Goal: Task Accomplishment & Management: Complete application form

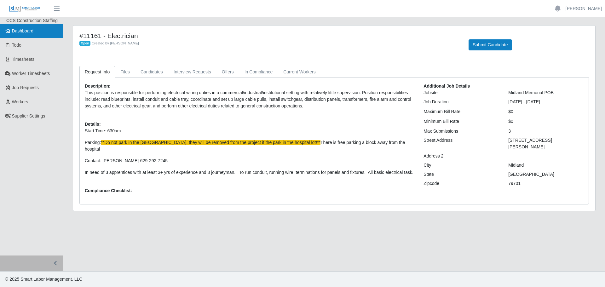
click at [30, 34] on link "Dashboard" at bounding box center [31, 31] width 63 height 14
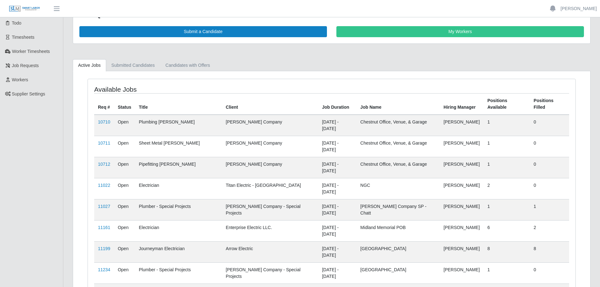
scroll to position [43, 0]
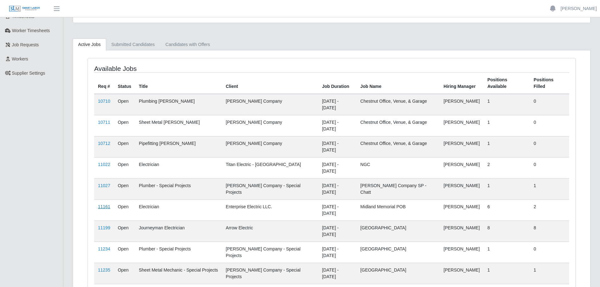
click at [105, 204] on link "11161" at bounding box center [104, 206] width 12 height 5
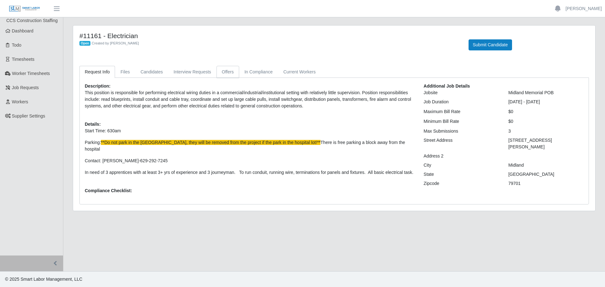
click at [218, 72] on link "Offers" at bounding box center [227, 72] width 23 height 12
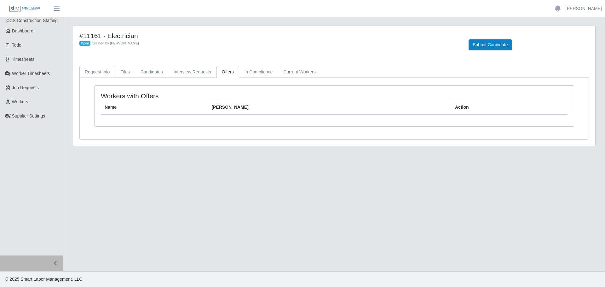
click at [100, 74] on link "Request Info" at bounding box center [97, 72] width 36 height 12
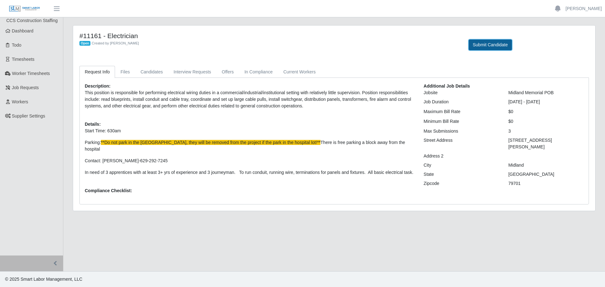
click at [480, 43] on button "Submit Candidate" at bounding box center [490, 44] width 43 height 11
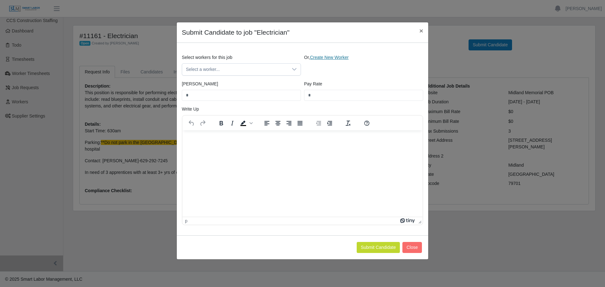
click at [346, 55] on link "Create New Worker" at bounding box center [329, 57] width 39 height 5
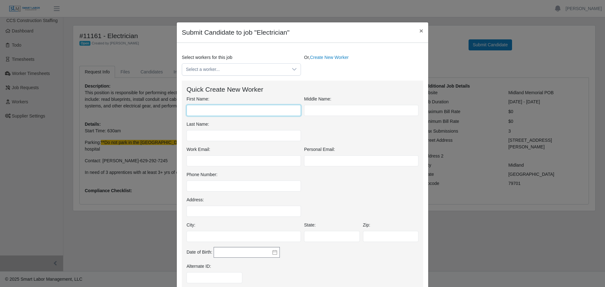
click at [210, 108] on input "First Name:" at bounding box center [244, 110] width 114 height 11
type input "******"
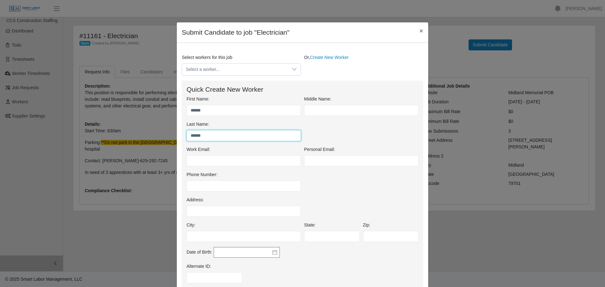
type input "******"
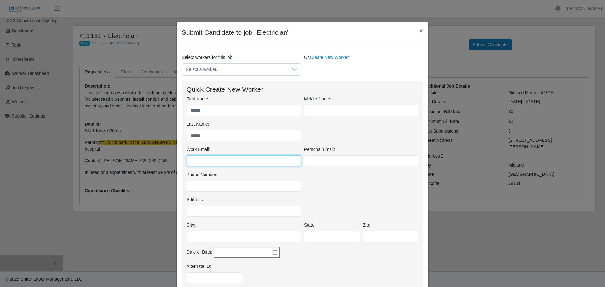
paste input "**********"
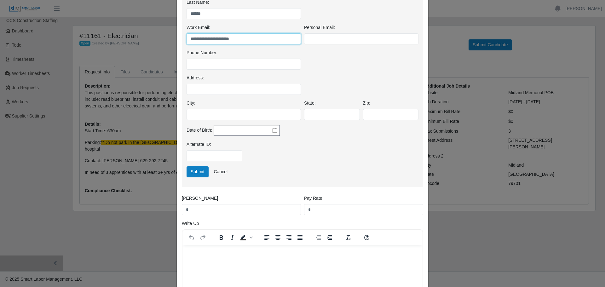
scroll to position [126, 0]
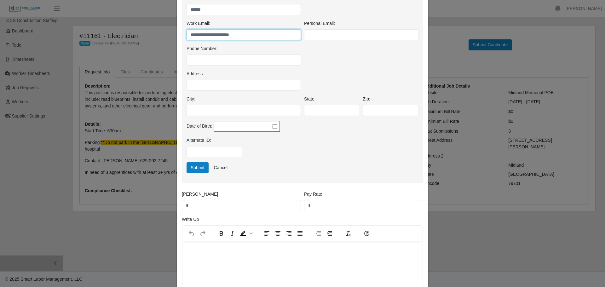
type input "**********"
click at [192, 162] on div "Alternate ID:" at bounding box center [302, 149] width 235 height 25
click at [189, 169] on button "Submit" at bounding box center [198, 167] width 22 height 11
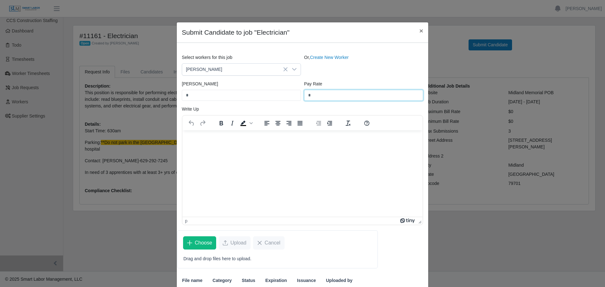
drag, startPoint x: 318, startPoint y: 98, endPoint x: 308, endPoint y: 96, distance: 10.3
click at [308, 96] on input "*" at bounding box center [363, 95] width 119 height 11
type input "**"
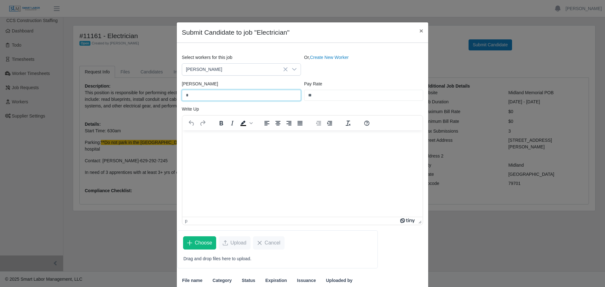
click at [215, 98] on input "*" at bounding box center [241, 95] width 119 height 11
type input "*****"
click at [216, 129] on div "To open the popup, press Shift+Enter" at bounding box center [235, 123] width 46 height 12
click at [216, 137] on p "Rich Text Area. Press ALT-0 for help." at bounding box center [303, 138] width 230 height 7
click at [286, 143] on html at bounding box center [302, 138] width 240 height 17
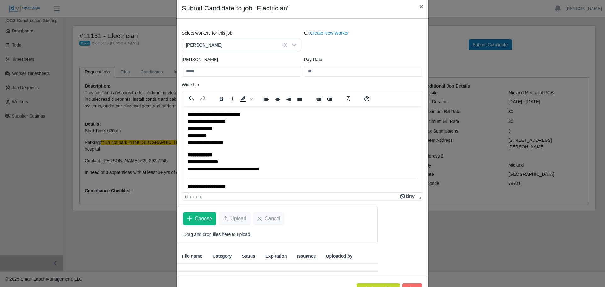
scroll to position [47, 0]
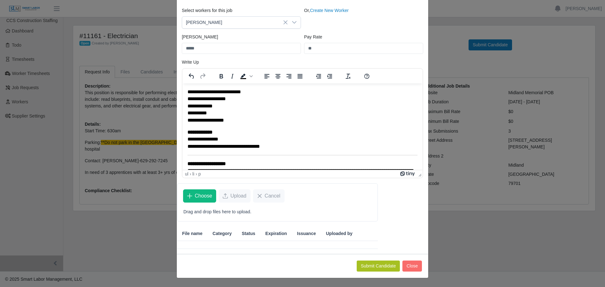
click at [364, 265] on button "Submit Candidate" at bounding box center [378, 266] width 43 height 11
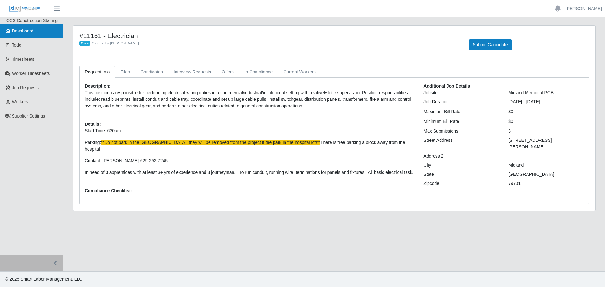
click at [32, 33] on span "Dashboard" at bounding box center [23, 30] width 22 height 5
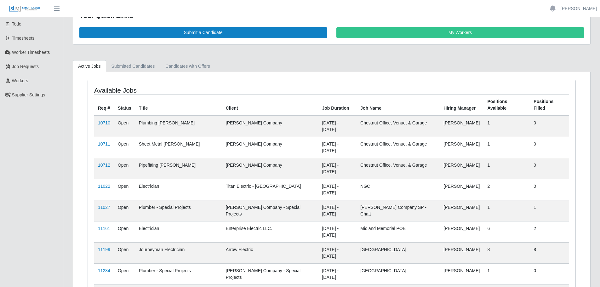
scroll to position [43, 0]
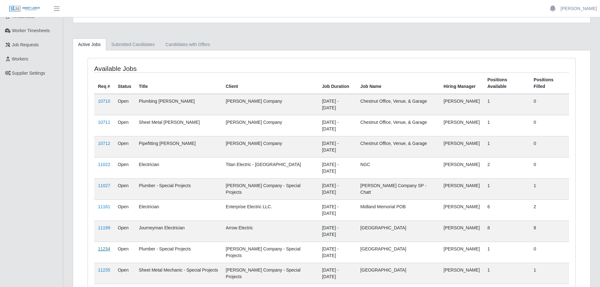
click at [108, 246] on link "11234" at bounding box center [104, 248] width 12 height 5
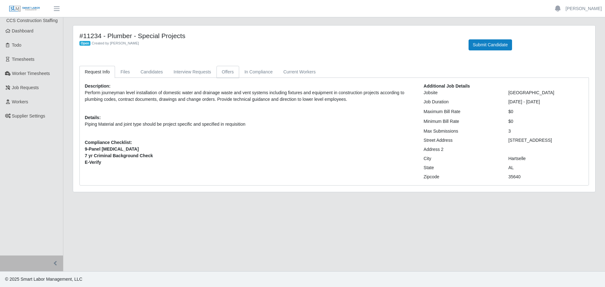
click at [221, 72] on link "Offers" at bounding box center [227, 72] width 23 height 12
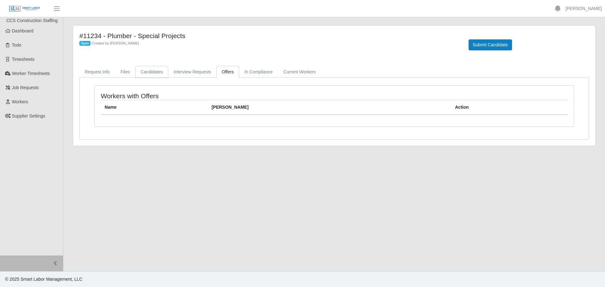
click at [151, 72] on link "Candidates" at bounding box center [151, 72] width 33 height 12
click at [97, 73] on link "Request Info" at bounding box center [97, 72] width 36 height 12
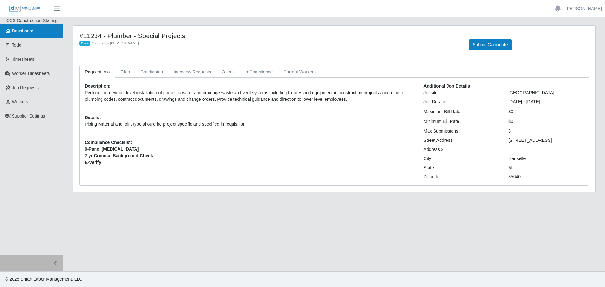
click at [23, 34] on link "Dashboard" at bounding box center [31, 31] width 63 height 14
